Goal: Information Seeking & Learning: Learn about a topic

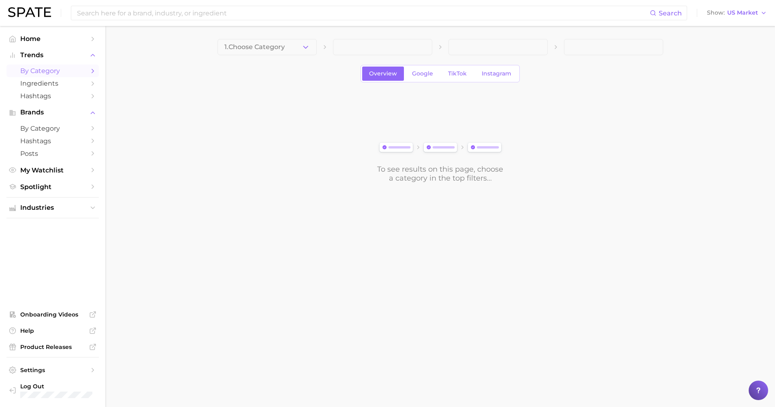
click at [36, 16] on img at bounding box center [29, 12] width 43 height 10
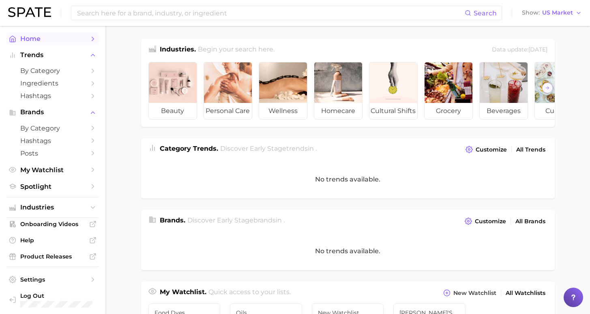
click at [34, 35] on span "Home" at bounding box center [52, 39] width 65 height 8
click at [56, 70] on span "by Category" at bounding box center [52, 71] width 65 height 8
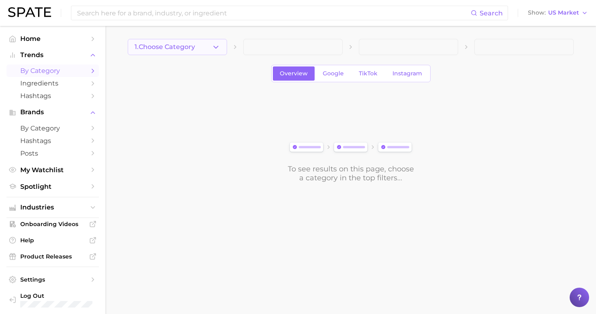
click at [175, 45] on span "1. Choose Category" at bounding box center [165, 46] width 60 height 7
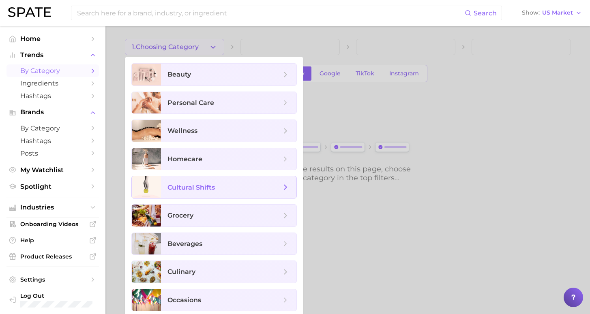
scroll to position [4, 0]
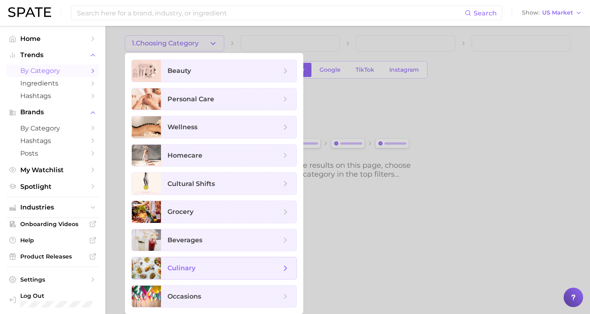
click at [211, 274] on span "culinary" at bounding box center [228, 268] width 135 height 22
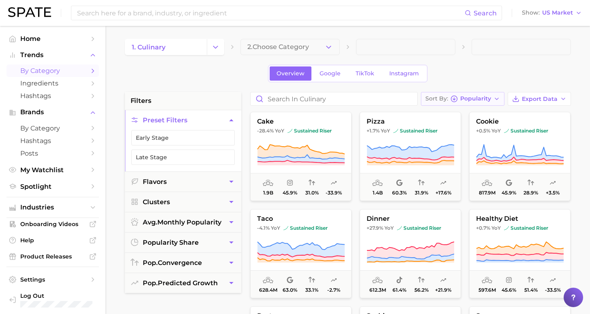
click at [483, 100] on span "Popularity" at bounding box center [475, 98] width 31 height 4
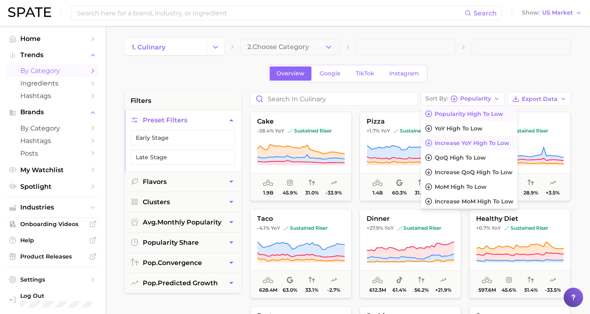
click at [469, 139] on button "Increase YoY high to low" at bounding box center [469, 143] width 96 height 15
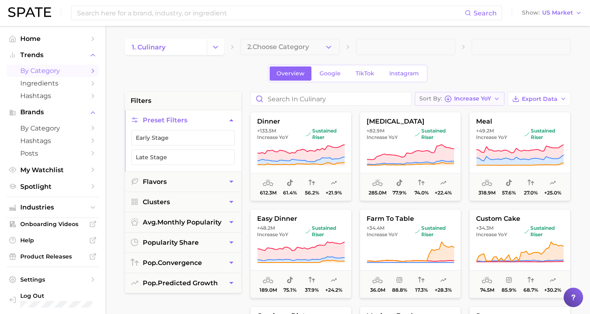
click at [482, 101] on span "Increase YoY" at bounding box center [472, 98] width 37 height 4
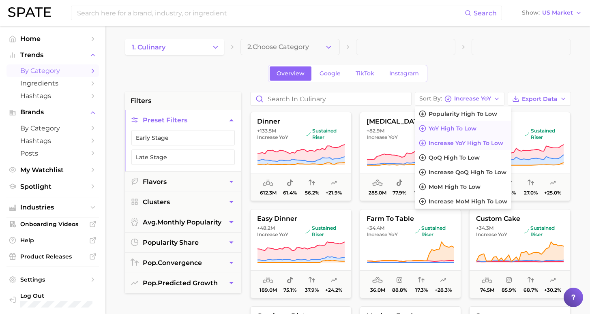
click at [466, 130] on span "YoY high to low" at bounding box center [452, 128] width 48 height 7
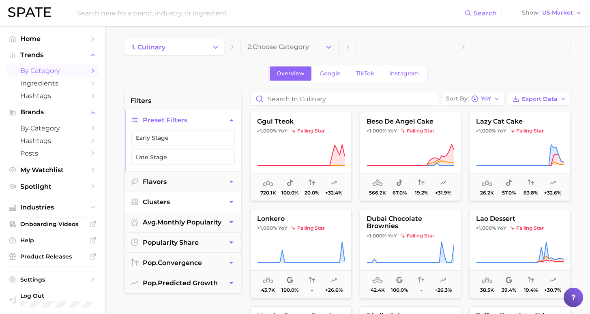
click at [186, 205] on button "Clusters" at bounding box center [183, 202] width 116 height 20
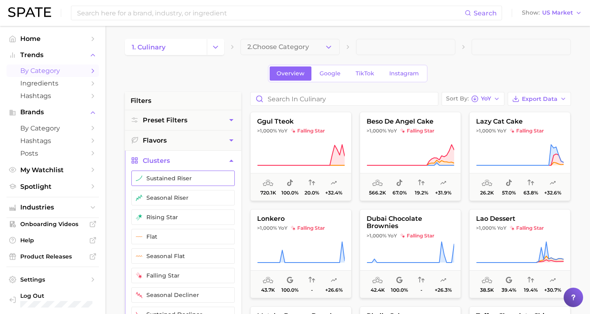
click at [166, 184] on button "sustained riser" at bounding box center [182, 178] width 103 height 15
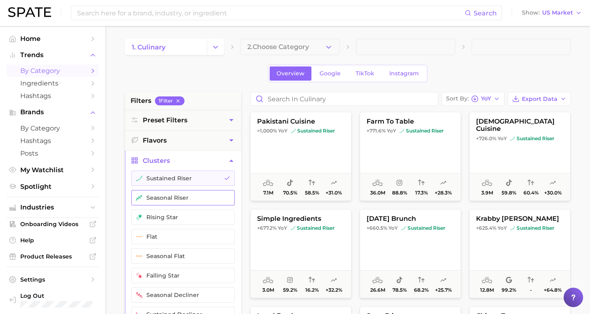
click at [164, 203] on button "seasonal riser" at bounding box center [182, 197] width 103 height 15
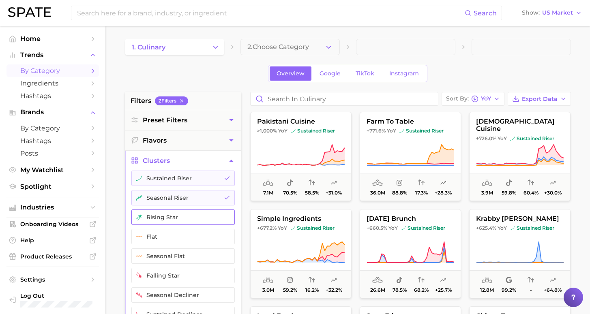
click at [161, 213] on button "rising star" at bounding box center [182, 217] width 103 height 15
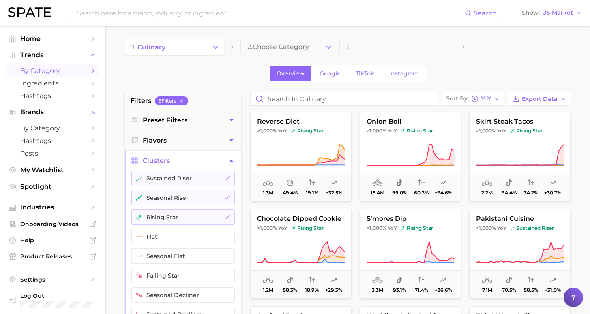
click at [227, 85] on div "1. culinary 2. Choose Category Overview Google TikTok Instagram filters 3 Filte…" at bounding box center [348, 319] width 446 height 561
click at [36, 43] on link "Home" at bounding box center [52, 38] width 92 height 13
